Goal: Information Seeking & Learning: Learn about a topic

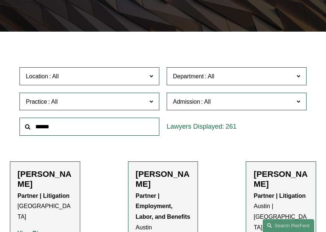
scroll to position [147, 0]
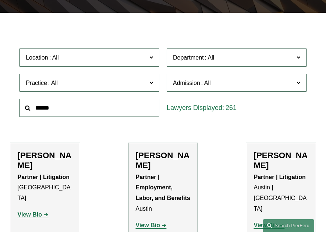
click at [49, 106] on input "text" at bounding box center [90, 108] width 140 height 18
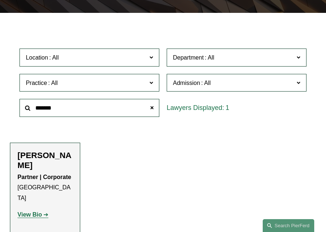
type input "*******"
click at [30, 212] on strong "View Bio" at bounding box center [30, 215] width 24 height 6
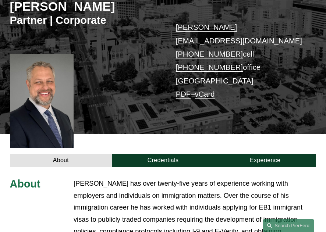
scroll to position [110, 0]
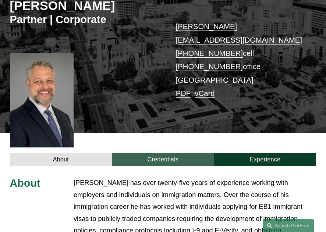
click at [156, 153] on link "Credentials" at bounding box center [163, 159] width 102 height 13
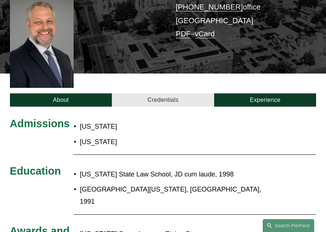
scroll to position [221, 0]
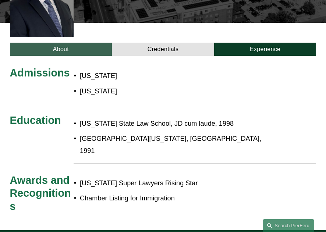
click at [73, 43] on link "About" at bounding box center [61, 49] width 102 height 13
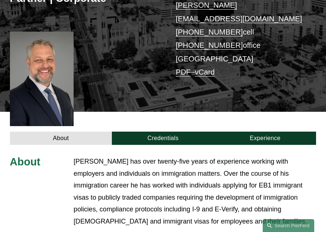
scroll to position [184, 0]
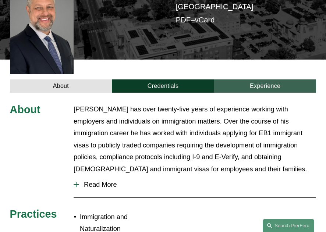
click at [266, 80] on link "Experience" at bounding box center [265, 86] width 102 height 13
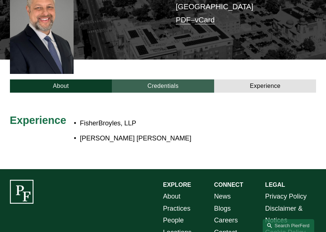
click at [166, 80] on link "Credentials" at bounding box center [163, 86] width 102 height 13
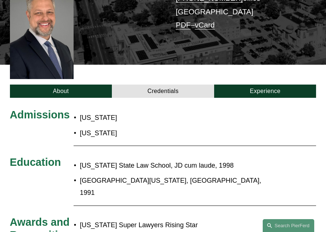
scroll to position [147, 0]
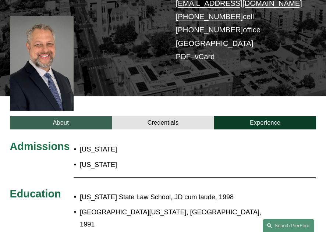
click at [67, 116] on link "About" at bounding box center [61, 122] width 102 height 13
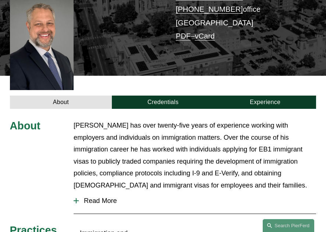
scroll to position [184, 0]
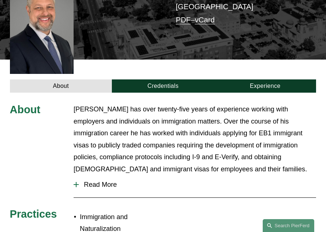
click at [79, 181] on span "Read More" at bounding box center [198, 185] width 238 height 8
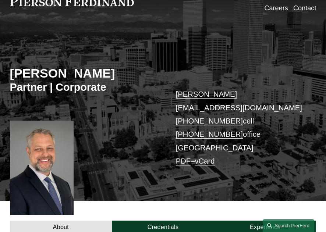
scroll to position [37, 0]
